Goal: Entertainment & Leisure: Consume media (video, audio)

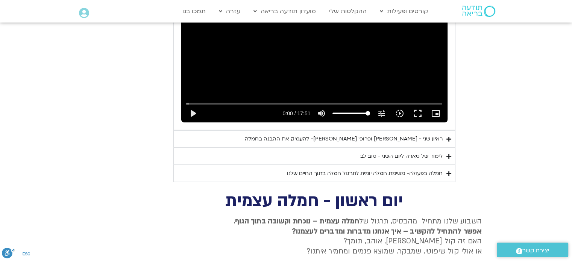
scroll to position [1993, 0]
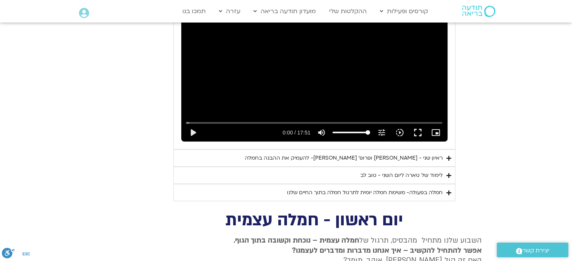
click at [427, 154] on div "ראיון שני - [PERSON_NAME] ופרופ׳ [PERSON_NAME]- להעמיק את ההבנה בחמלה" at bounding box center [344, 158] width 198 height 9
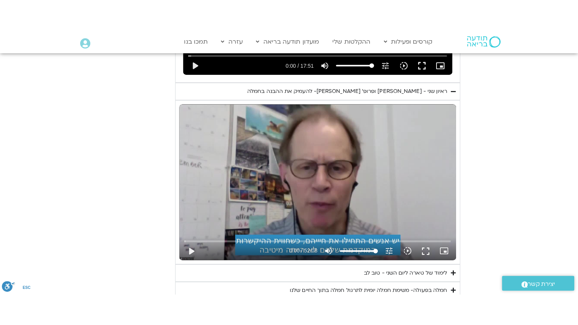
scroll to position [2106, 0]
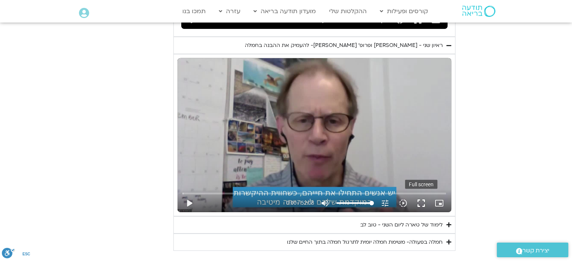
click at [421, 194] on button "fullscreen" at bounding box center [421, 203] width 18 height 18
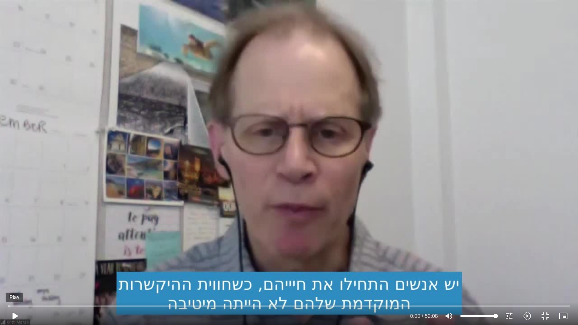
click at [13, 316] on button "play_arrow" at bounding box center [15, 316] width 18 height 18
click at [84, 305] on input "Seek" at bounding box center [288, 306] width 561 height 5
click at [62, 285] on div "Skip Ad 7:10 pause 7:34 / 52:08 volume_up Mute tune Resolution Auto 720p slow_m…" at bounding box center [289, 162] width 578 height 325
click at [441, 181] on div "Skip Ad 7:10 play_arrow 7:34 / 52:08 volume_up Mute tune Resolution Auto 720p s…" at bounding box center [289, 162] width 578 height 325
type input "464.231588"
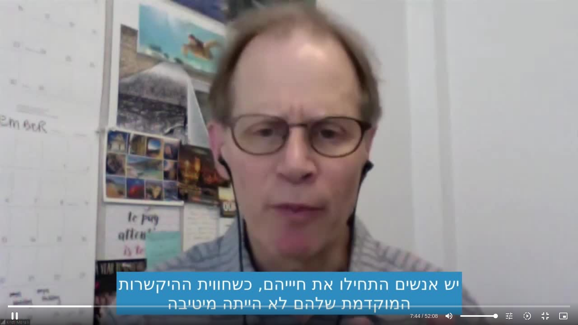
type input "65.6392045454545"
type input "464.365971"
type input "65.6392045454545"
click at [484, 315] on input "Volume" at bounding box center [479, 316] width 38 height 5
click at [99, 306] on input "Seek" at bounding box center [288, 306] width 561 height 5
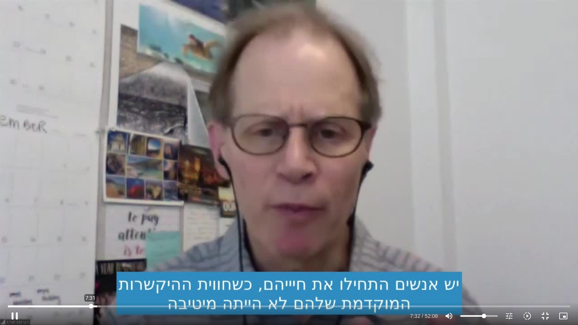
click at [91, 305] on input "Seek" at bounding box center [288, 306] width 561 height 5
click at [90, 305] on input "Seek" at bounding box center [288, 306] width 561 height 5
click at [98, 306] on input "Seek" at bounding box center [288, 306] width 561 height 5
click at [96, 306] on input "Seek" at bounding box center [288, 306] width 561 height 5
click at [481, 167] on div "Skip Ad 8:03 pause 8:06 / 52:08 volume_up Mute tune Resolution Auto 720p slow_m…" at bounding box center [289, 162] width 578 height 325
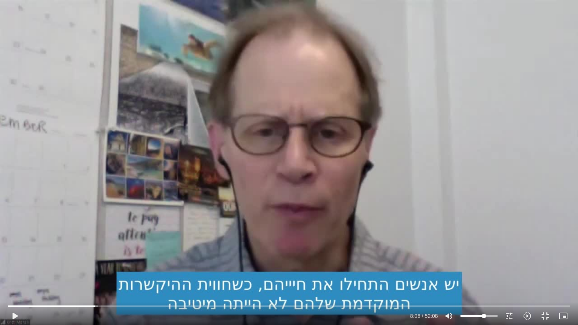
click at [481, 167] on div "Skip Ad 8:03 play_arrow 8:06 / 52:08 volume_up Mute tune Resolution Auto 720p s…" at bounding box center [289, 162] width 578 height 325
click at [517, 176] on div "Skip Ad 8:03 pause 8:11 / 52:08 volume_up Mute tune Resolution Auto 720p slow_m…" at bounding box center [289, 162] width 578 height 325
click at [532, 163] on div "Skip Ad 8:03 play_arrow 8:12 / 52:08 volume_up Mute tune Resolution Auto 720p s…" at bounding box center [289, 162] width 578 height 325
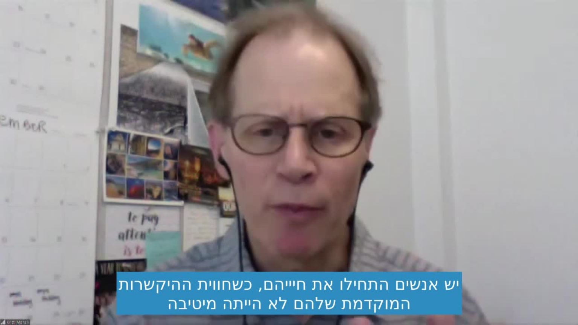
click at [488, 211] on div "Skip Ad 8:03 pause 8:17 / 52:08 volume_up Mute tune Resolution Auto 720p slow_m…" at bounding box center [289, 162] width 578 height 325
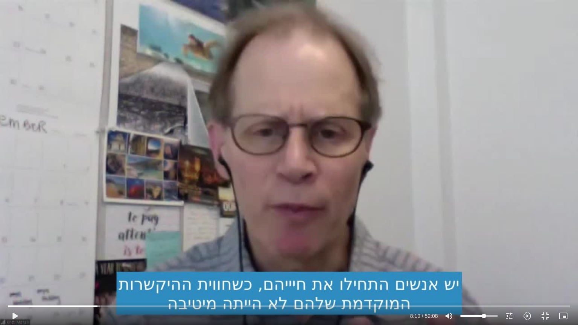
click at [522, 189] on div "Skip Ad 8:03 play_arrow 8:19 / 52:08 volume_up Mute tune Resolution Auto 720p s…" at bounding box center [289, 162] width 578 height 325
click at [520, 196] on div "Skip Ad 8:03 pause 8:24 / 52:08 volume_up Mute tune Resolution Auto 720p slow_m…" at bounding box center [289, 162] width 578 height 325
click at [520, 197] on div "Skip Ad 8:03 play_arrow 8:24 / 52:08 volume_up Mute tune Resolution Auto 720p s…" at bounding box center [289, 162] width 578 height 325
click at [523, 193] on div "Skip Ad 8:03 pause 8:28 / 52:08 volume_up Mute tune Resolution Auto 720p slow_m…" at bounding box center [289, 162] width 578 height 325
click at [520, 193] on div "Skip Ad 8:03 play_arrow 8:28 / 52:08 volume_up Mute tune Resolution Auto 720p s…" at bounding box center [289, 162] width 578 height 325
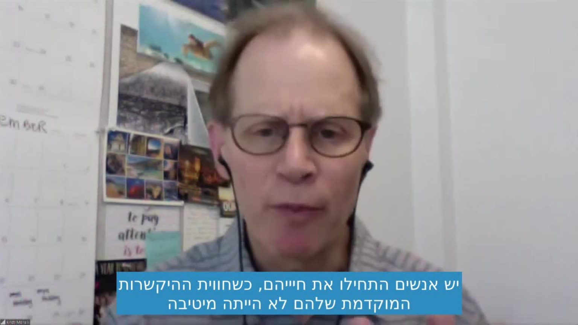
click at [520, 193] on div "Skip Ad 8:03 pause 8:31 / 52:08 volume_up Mute tune Resolution Auto 720p slow_m…" at bounding box center [289, 162] width 578 height 325
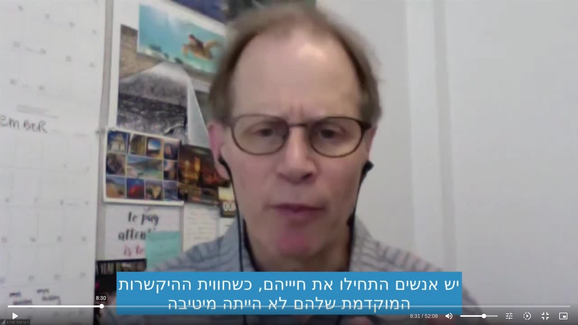
click at [101, 306] on input "Seek" at bounding box center [288, 306] width 561 height 5
click at [529, 249] on div "Skip Ad 8:56 play_arrow 8:31 / 52:08 volume_up Mute tune Resolution Auto 720p s…" at bounding box center [289, 162] width 578 height 325
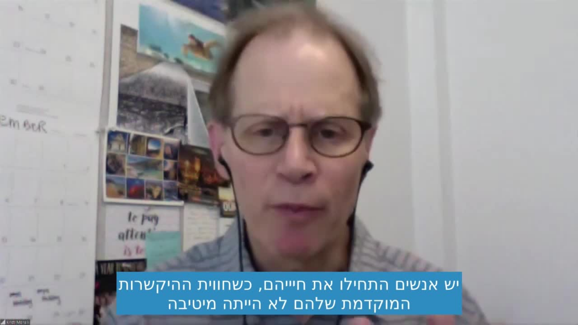
click at [520, 225] on div "Skip Ad 8:56 pause 8:35 / 52:08 volume_up Mute tune Resolution Auto 720p slow_m…" at bounding box center [289, 162] width 578 height 325
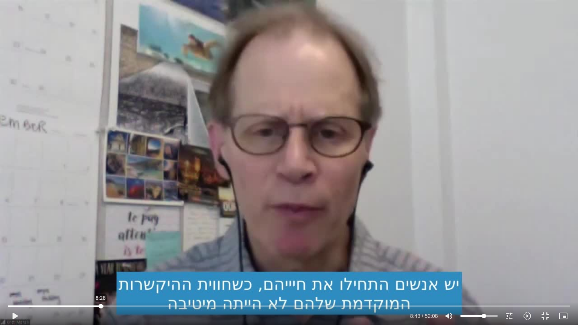
click at [101, 307] on input "Seek" at bounding box center [288, 306] width 561 height 5
click at [419, 214] on div "Skip Ad 9:02 play_arrow 8:28 / 52:08 volume_up Mute tune Resolution Auto 720p s…" at bounding box center [289, 162] width 578 height 325
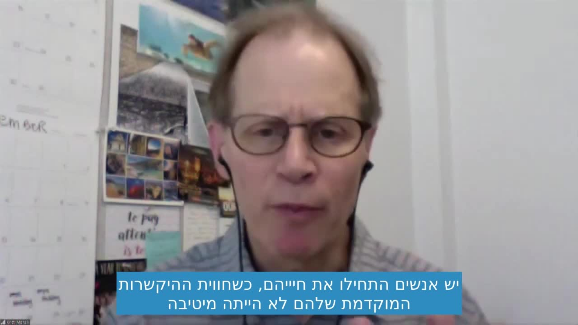
click at [418, 216] on div "Skip Ad 9:02 pause 8:33 / 52:08 volume_up Mute tune Resolution Auto 720p slow_m…" at bounding box center [289, 162] width 578 height 325
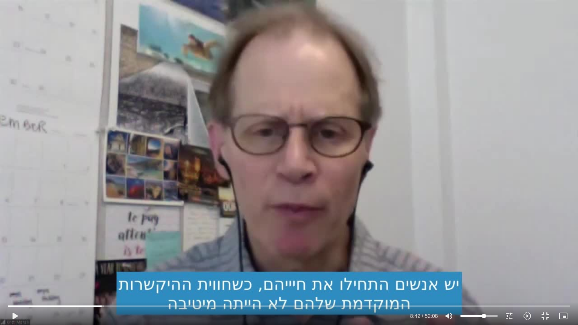
click at [418, 216] on div "Skip Ad 9:02 play_arrow 8:42 / 52:08 volume_up Mute tune Resolution Auto 720p s…" at bounding box center [289, 162] width 578 height 325
click at [424, 211] on div "Skip Ad 9:02 pause 8:45 / 52:08 volume_up Mute tune Resolution Auto 720p slow_m…" at bounding box center [289, 162] width 578 height 325
click at [424, 211] on div "Skip Ad 9:02 play_arrow 8:45 / 52:08 volume_up Mute tune Resolution Auto 720p s…" at bounding box center [289, 162] width 578 height 325
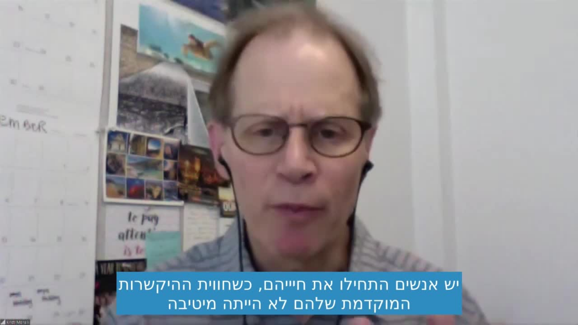
click at [439, 202] on div "Skip Ad 9:02 pause 8:50 / 52:08 volume_up Mute tune Resolution Auto 720p slow_m…" at bounding box center [289, 162] width 578 height 325
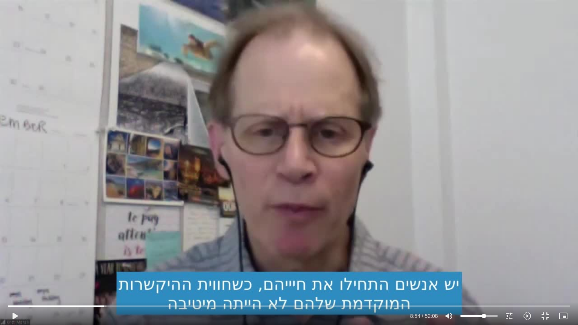
click at [439, 202] on div "Skip Ad 9:02 play_arrow 8:54 / 52:08 volume_up Mute tune Resolution Auto 720p s…" at bounding box center [289, 162] width 578 height 325
click at [399, 190] on div "Skip Ad 9:02 pause 8:59 / 52:08 volume_up Mute tune Resolution Auto 720p slow_m…" at bounding box center [289, 162] width 578 height 325
click at [399, 191] on div "Skip Ad 9:02 play_arrow 8:59 / 52:08 volume_up Mute tune Resolution Auto 720p s…" at bounding box center [289, 162] width 578 height 325
click at [109, 306] on input "Seek" at bounding box center [288, 306] width 561 height 5
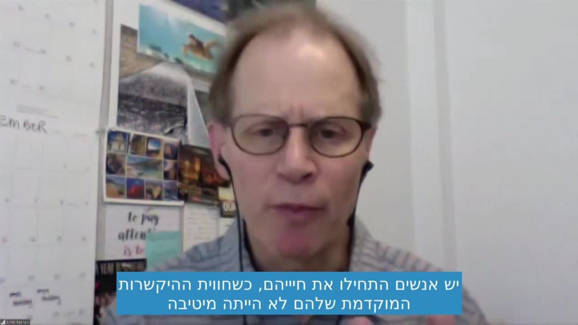
click at [498, 196] on div "Skip Ad 9:25 pause 9:19 / 52:08 volume_up Mute tune Resolution Auto 720p slow_m…" at bounding box center [289, 162] width 578 height 325
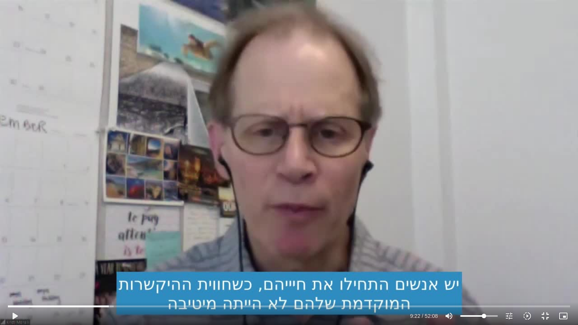
click at [498, 196] on div "Skip Ad 9:25 play_arrow 9:22 / 52:08 volume_up Mute tune Resolution Auto 720p s…" at bounding box center [289, 162] width 578 height 325
click at [498, 195] on div "Skip Ad 9:25 pause 9:29 / 52:08 volume_up Mute tune Resolution Auto 720p slow_m…" at bounding box center [289, 162] width 578 height 325
click at [498, 196] on div "Skip Ad 9:25 play_arrow 9:29 / 52:08 volume_up Mute tune Resolution Auto 720p s…" at bounding box center [289, 162] width 578 height 325
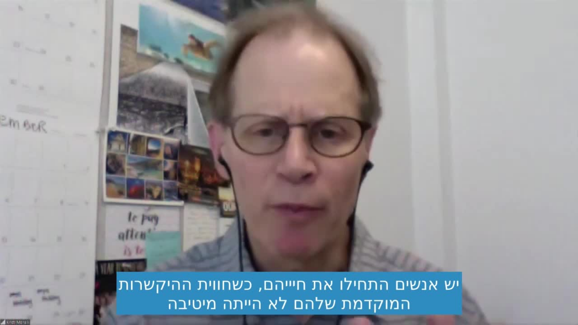
click at [498, 196] on div "Skip Ad 9:25 pause 9:32 / 52:08 volume_up Mute tune Resolution Auto 720p slow_m…" at bounding box center [289, 162] width 578 height 325
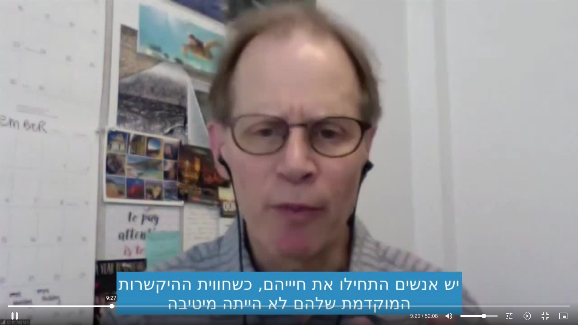
click at [111, 305] on input "Seek" at bounding box center [288, 306] width 561 height 5
click at [396, 231] on div "Skip Ad 10:01 play_arrow 9:29 / 52:08 volume_up Mute tune Resolution Auto 720p …" at bounding box center [289, 162] width 578 height 325
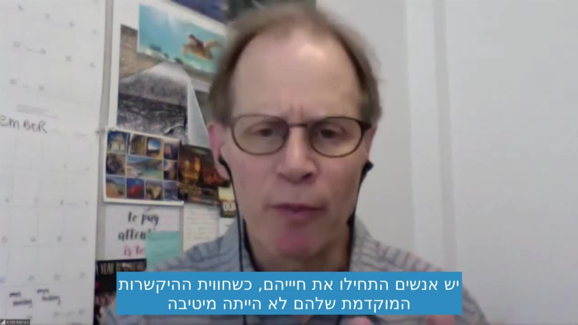
click at [396, 231] on div "Skip Ad 10:01 pause 9:31 / 52:08 volume_up Mute tune Resolution Auto 720p slow_…" at bounding box center [289, 162] width 578 height 325
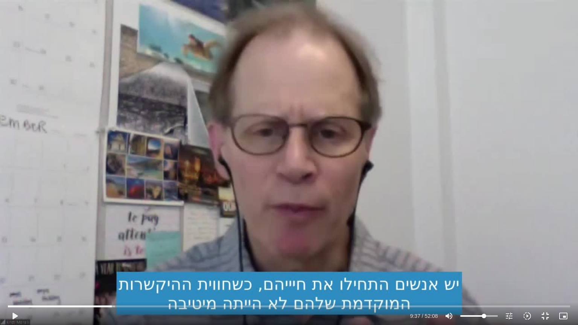
click at [396, 232] on div "Skip Ad 10:01 play_arrow 9:37 / 52:08 volume_up Mute tune Resolution Auto 720p …" at bounding box center [289, 162] width 578 height 325
click at [114, 306] on input "Seek" at bounding box center [288, 306] width 561 height 5
click at [111, 305] on input "Seek" at bounding box center [288, 306] width 561 height 5
click at [427, 237] on div "Skip Ad 9:36 pause 9:41 / 52:08 volume_up Mute tune Resolution Auto 720p slow_m…" at bounding box center [289, 162] width 578 height 325
click at [427, 237] on div "Skip Ad 9:36 play_arrow 9:41 / 52:08 volume_up Mute tune Resolution Auto 720p s…" at bounding box center [289, 162] width 578 height 325
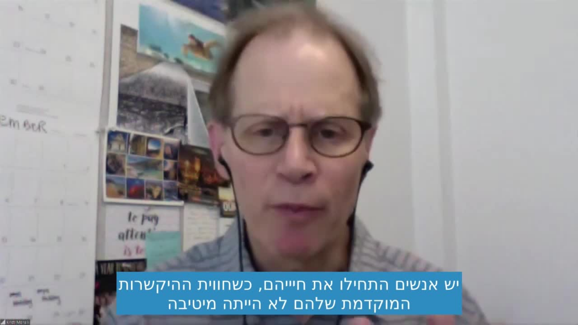
click at [427, 237] on div "Skip Ad 9:36 pause 9:41 / 52:08 volume_up Mute tune Resolution Auto 720p slow_m…" at bounding box center [289, 162] width 578 height 325
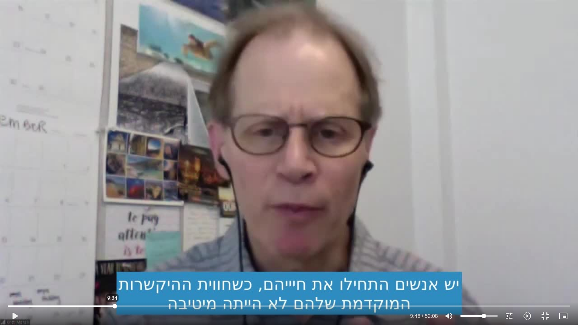
click at [112, 305] on input "Seek" at bounding box center [288, 306] width 561 height 5
click at [112, 306] on input "Seek" at bounding box center [288, 306] width 561 height 5
click at [111, 306] on input "Seek" at bounding box center [288, 306] width 561 height 5
click at [202, 241] on div "Skip Ad 9:27 play_arrow 9:27 / 52:08 volume_up Mute tune Resolution Auto 720p s…" at bounding box center [289, 162] width 578 height 325
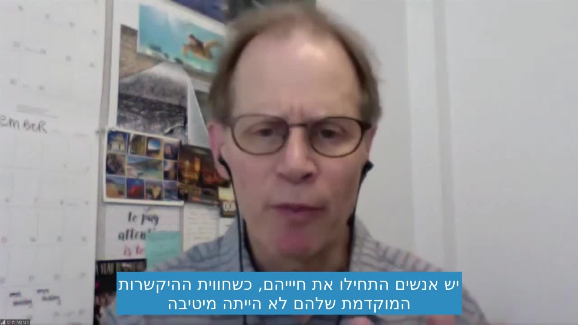
click at [410, 205] on div "Skip Ad 9:27 pause 9:34 / 52:08 volume_up Mute tune Resolution Auto 720p slow_m…" at bounding box center [289, 162] width 578 height 325
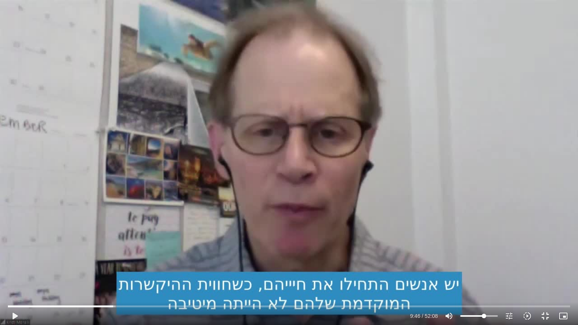
click at [410, 205] on div "Skip Ad 9:27 play_arrow 9:46 / 52:08 volume_up Mute tune Resolution Auto 720p s…" at bounding box center [289, 162] width 578 height 325
click at [414, 205] on div "Skip Ad 9:27 pause 9:51 / 52:08 volume_up Mute tune Resolution Auto 720p slow_m…" at bounding box center [289, 162] width 578 height 325
click at [414, 205] on div "Skip Ad 9:27 play_arrow 9:51 / 52:08 volume_up Mute tune Resolution Auto 720p s…" at bounding box center [289, 162] width 578 height 325
click at [417, 199] on div "Skip Ad 9:27 pause 9:56 / 52:08 volume_up Mute tune Resolution Auto 720p slow_m…" at bounding box center [289, 162] width 578 height 325
click at [417, 199] on div "Skip Ad 9:27 play_arrow 9:56 / 52:08 volume_up Mute tune Resolution Auto 720p s…" at bounding box center [289, 162] width 578 height 325
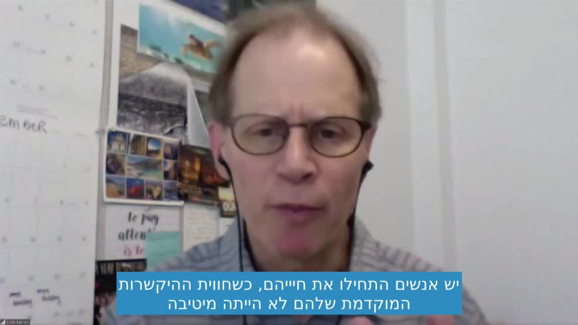
click at [417, 199] on div "Skip Ad 9:27 pause 9:56 / 52:08 volume_up Mute tune Resolution Auto 720p slow_m…" at bounding box center [289, 162] width 578 height 325
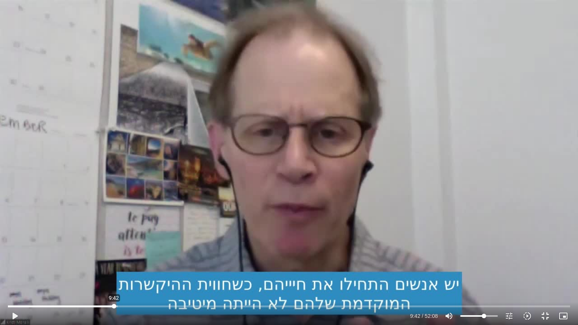
click at [114, 306] on input "Seek" at bounding box center [288, 306] width 561 height 5
click at [417, 232] on div "Skip Ad 10:20 play_arrow 9:42 / 52:08 volume_up Mute tune Resolution Auto 720p …" at bounding box center [289, 162] width 578 height 325
click at [422, 227] on div "Skip Ad 10:20 pause 10:01 / 52:08 volume_up Mute tune Resolution Auto 720p slow…" at bounding box center [289, 162] width 578 height 325
click at [424, 226] on div "Skip Ad 10:20 play_arrow 10:01 / 52:08 volume_up Mute tune Resolution Auto 720p…" at bounding box center [289, 162] width 578 height 325
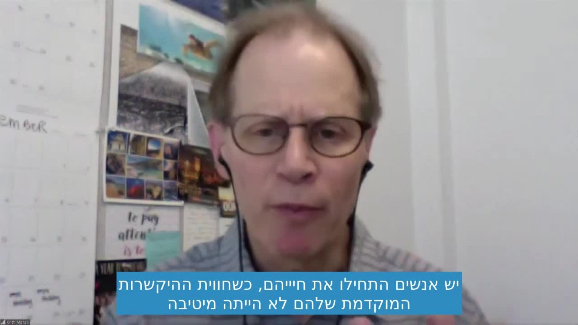
click at [424, 226] on div "Skip Ad 10:20 pause 10:03 / 52:08 volume_up Mute tune Resolution Auto 720p slow…" at bounding box center [289, 162] width 578 height 325
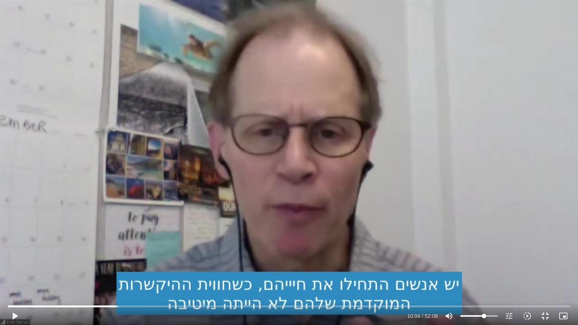
click at [424, 226] on div "Skip Ad 10:20 play_arrow 10:04 / 52:08 volume_up Mute tune Resolution Auto 720p…" at bounding box center [289, 162] width 578 height 325
click at [124, 305] on input "Seek" at bounding box center [288, 306] width 561 height 5
click at [120, 306] on input "Seek" at bounding box center [288, 306] width 561 height 5
click at [116, 305] on input "Seek" at bounding box center [288, 306] width 561 height 5
click at [136, 276] on div "Skip Ad 9:55 pause 10:05 / 52:08 volume_up Mute tune Resolution Auto 720p slow_…" at bounding box center [289, 162] width 578 height 325
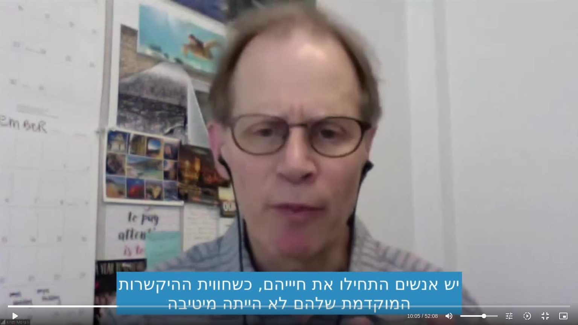
click at [93, 271] on div "Skip Ad 8:54 play_arrow 10:05 / 52:08 volume_up Mute tune Resolution Auto 720p …" at bounding box center [289, 162] width 578 height 325
click at [126, 306] on input "Seek" at bounding box center [288, 306] width 561 height 5
click at [124, 306] on input "Seek" at bounding box center [288, 306] width 561 height 5
click at [123, 305] on input "Seek" at bounding box center [288, 306] width 561 height 5
click at [122, 305] on input "Seek" at bounding box center [288, 306] width 561 height 5
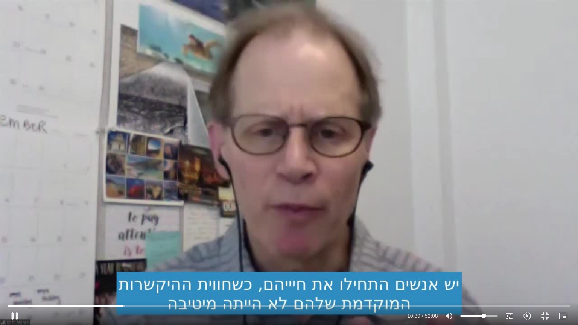
click at [423, 200] on div "Skip Ad 10:33 pause 10:39 / 52:08 volume_up Mute tune Resolution Auto 720p slow…" at bounding box center [289, 162] width 578 height 325
click at [423, 201] on div "Skip Ad 10:33 play_arrow 10:40 / 52:08 volume_up Mute tune Resolution Auto 720p…" at bounding box center [289, 162] width 578 height 325
click at [121, 305] on input "Seek" at bounding box center [288, 306] width 561 height 5
click at [401, 189] on div "Skip Ad 10:33 pause 10:54 / 52:08 volume_up Mute tune Resolution Auto 720p slow…" at bounding box center [289, 162] width 578 height 325
click at [123, 305] on input "Seek" at bounding box center [288, 306] width 561 height 5
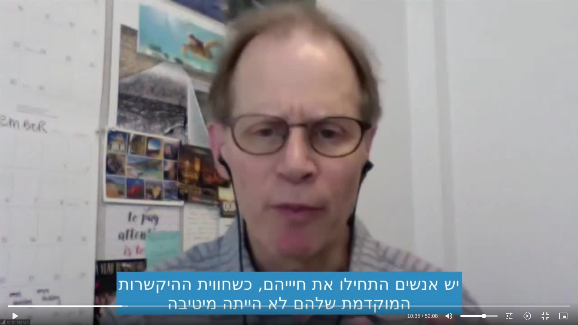
click at [420, 190] on div "Skip Ad 10:35 play_arrow 10:35 / 52:08 volume_up Mute tune Resolution Auto 720p…" at bounding box center [289, 162] width 578 height 325
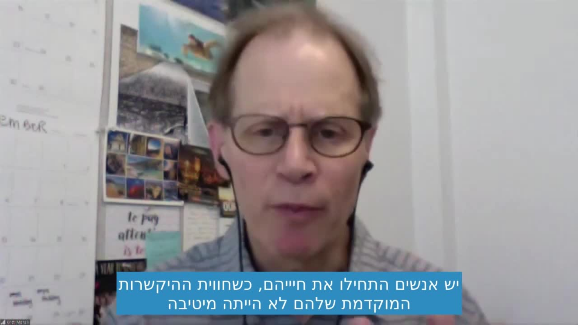
click at [420, 191] on div "Skip Ad 10:35 pause 10:37 / 52:08 volume_up Mute tune Resolution Auto 720p slow…" at bounding box center [289, 162] width 578 height 325
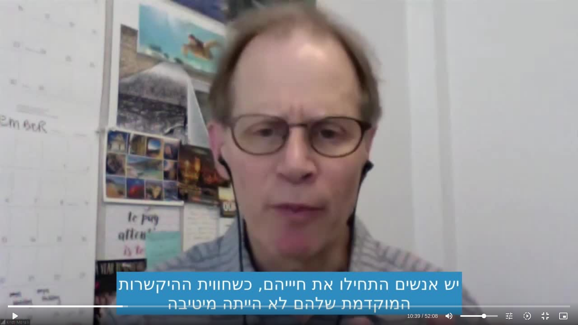
click at [420, 191] on div "Skip Ad 10:35 play_arrow 10:39 / 52:08 volume_up Mute tune Resolution Auto 720p…" at bounding box center [289, 162] width 578 height 325
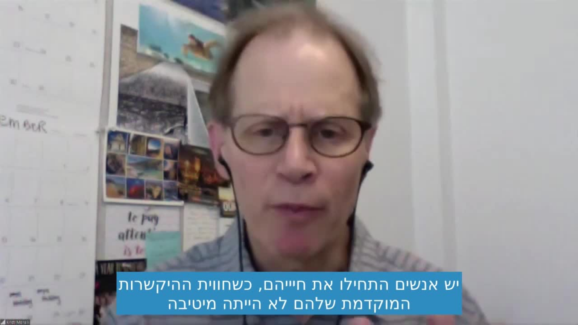
click at [420, 191] on div "Skip Ad 10:35 pause 10:39 / 52:08 volume_up Mute tune Resolution Auto 720p slow…" at bounding box center [289, 162] width 578 height 325
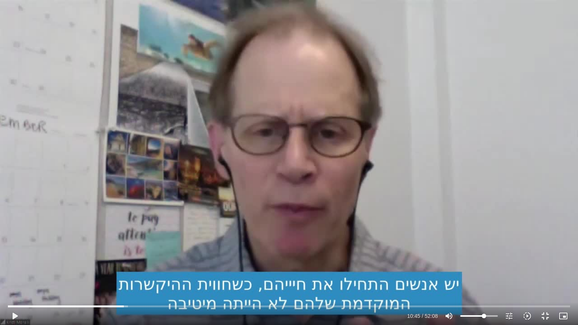
click at [424, 183] on div "Skip Ad 10:35 play_arrow 10:45 / 52:08 volume_up Mute tune Resolution Auto 720p…" at bounding box center [289, 162] width 578 height 325
click at [504, 167] on div "Skip Ad 10:35 pause 10:49 / 52:08 volume_up Mute tune Resolution Auto 720p slow…" at bounding box center [289, 162] width 578 height 325
click at [504, 167] on div "Skip Ad 10:35 play_arrow 10:49 / 52:08 volume_up Mute tune Resolution Auto 720p…" at bounding box center [289, 162] width 578 height 325
click at [488, 174] on div "Skip Ad 10:35 pause 10:52 / 52:08 volume_up Mute tune Resolution Auto 720p slow…" at bounding box center [289, 162] width 578 height 325
type input "652.565678"
